Goal: Find specific page/section: Find specific page/section

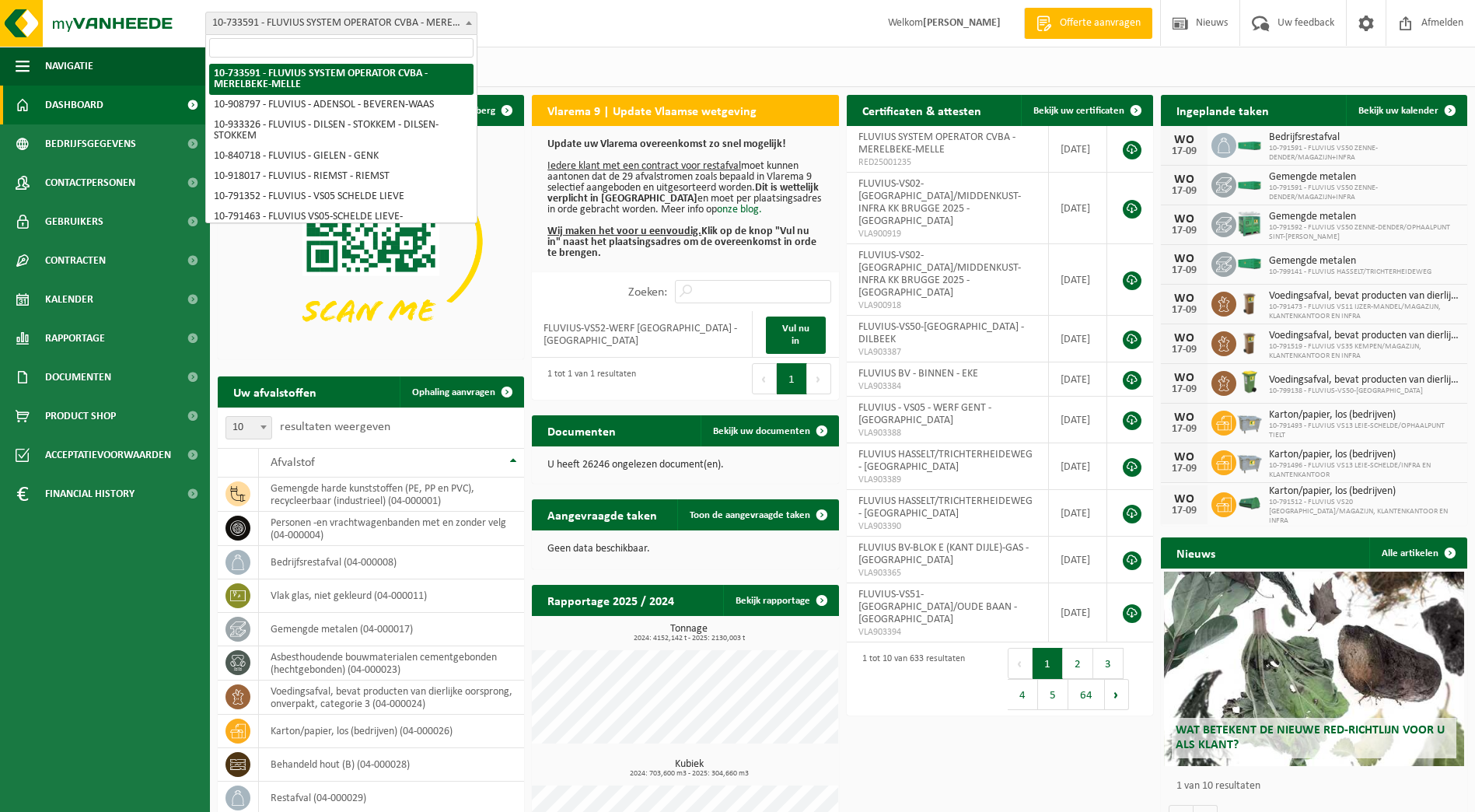
click at [470, 24] on b at bounding box center [469, 23] width 6 height 4
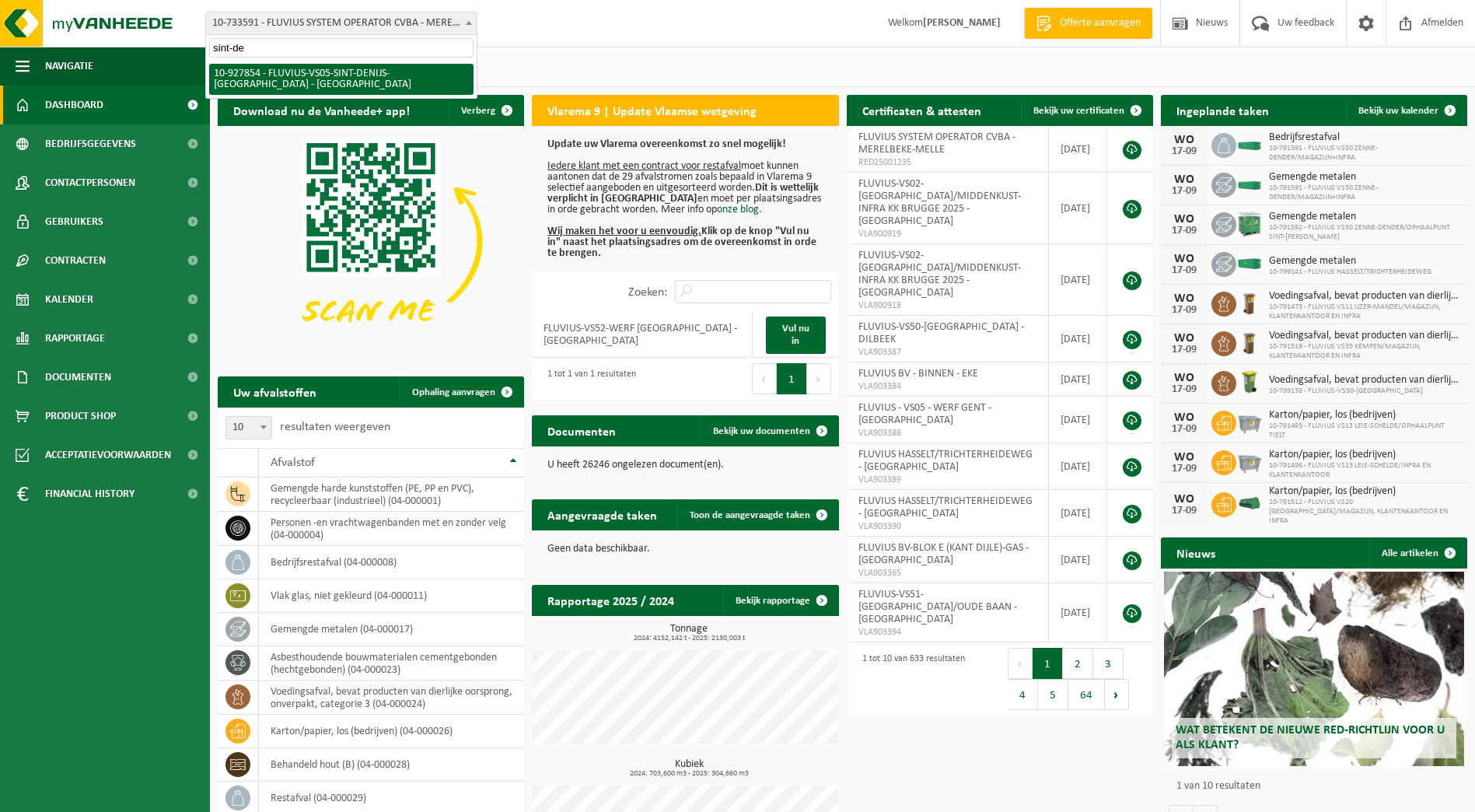
type input "sint-de"
select select "133075"
